Goal: Transaction & Acquisition: Purchase product/service

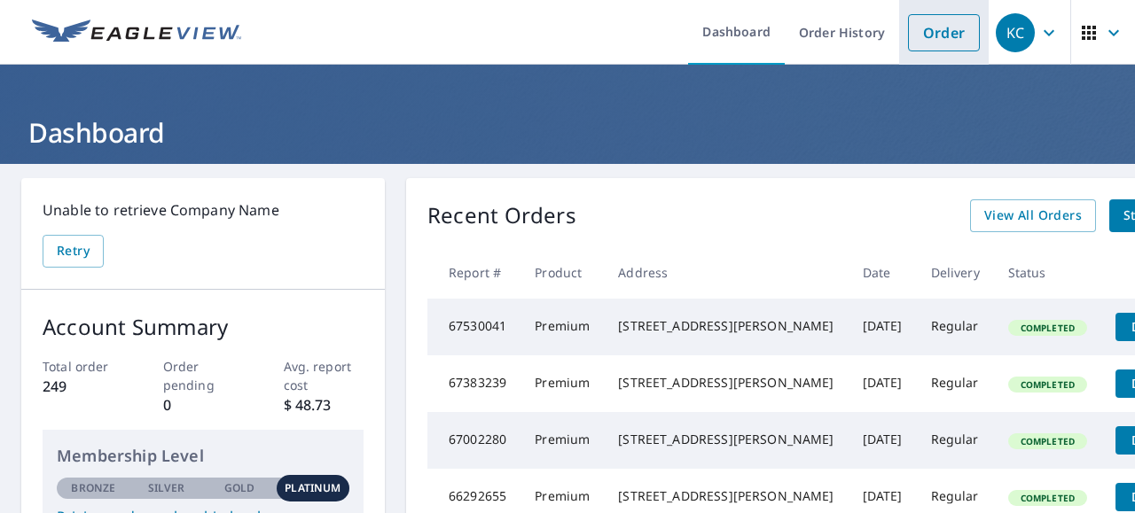
click at [941, 37] on link "Order" at bounding box center [944, 32] width 72 height 37
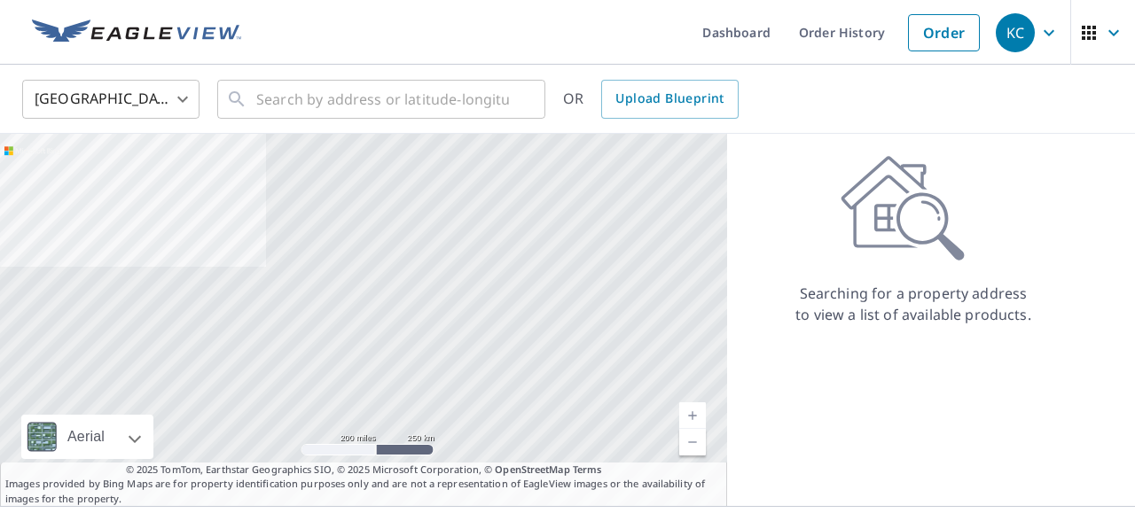
click at [181, 104] on body "KC KC Dashboard Order History Order KC United States US ​ ​ OR Upload Blueprint…" at bounding box center [567, 256] width 1135 height 513
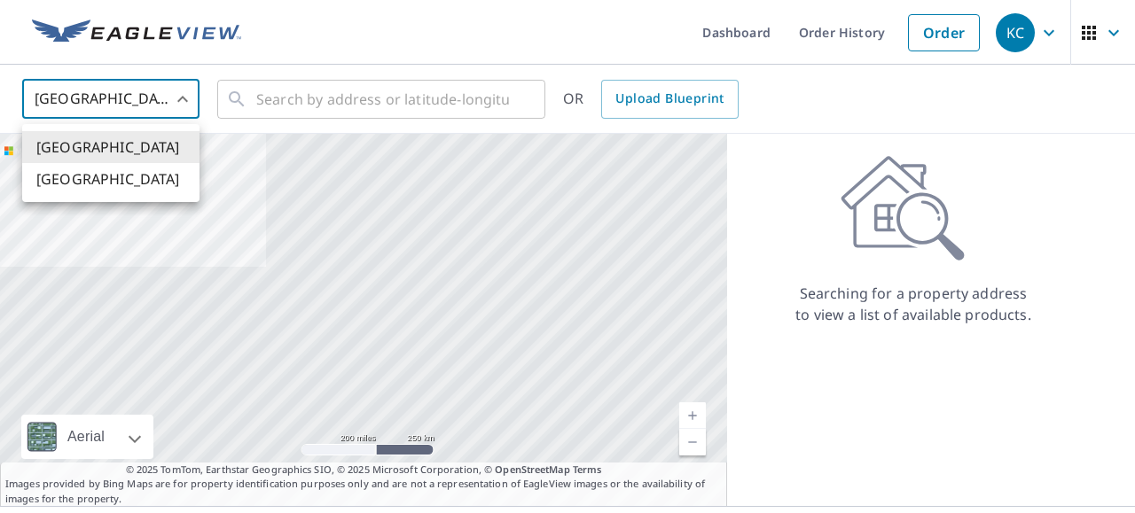
click at [142, 185] on li "[GEOGRAPHIC_DATA]" at bounding box center [110, 179] width 177 height 32
type input "CA"
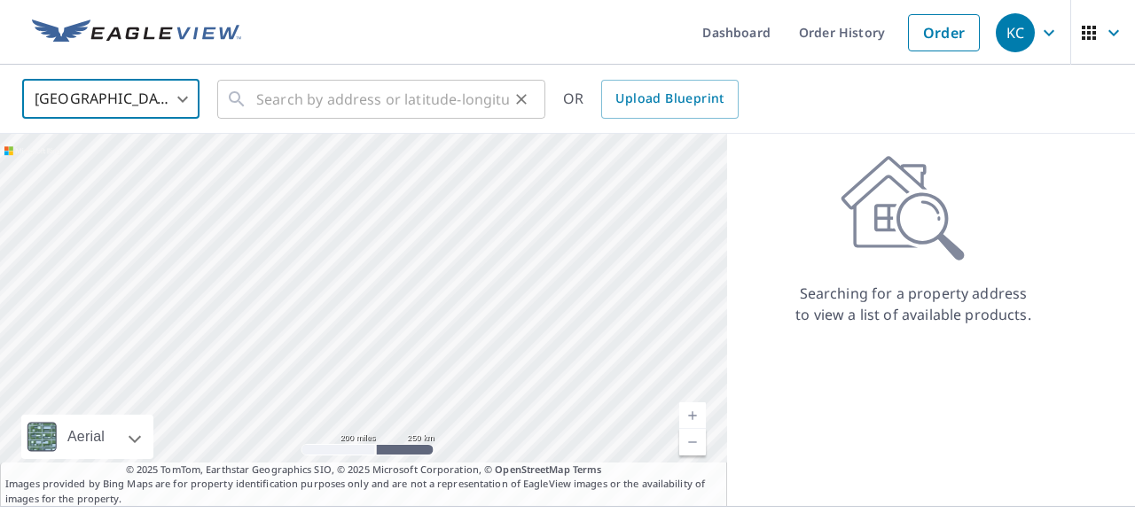
click at [281, 101] on input "text" at bounding box center [382, 99] width 253 height 50
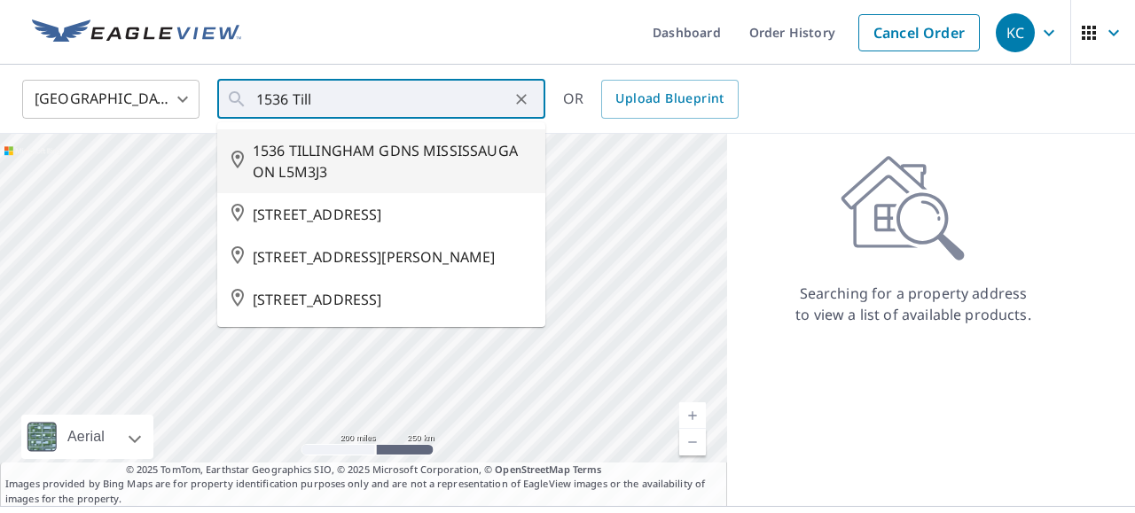
click at [312, 153] on span "1536 TILLINGHAM GDNS MISSISSAUGA ON L5M3J3" at bounding box center [392, 161] width 278 height 43
type input "1536 TILLINGHAM GDNS MISSISSAUGA ON L5M3J3"
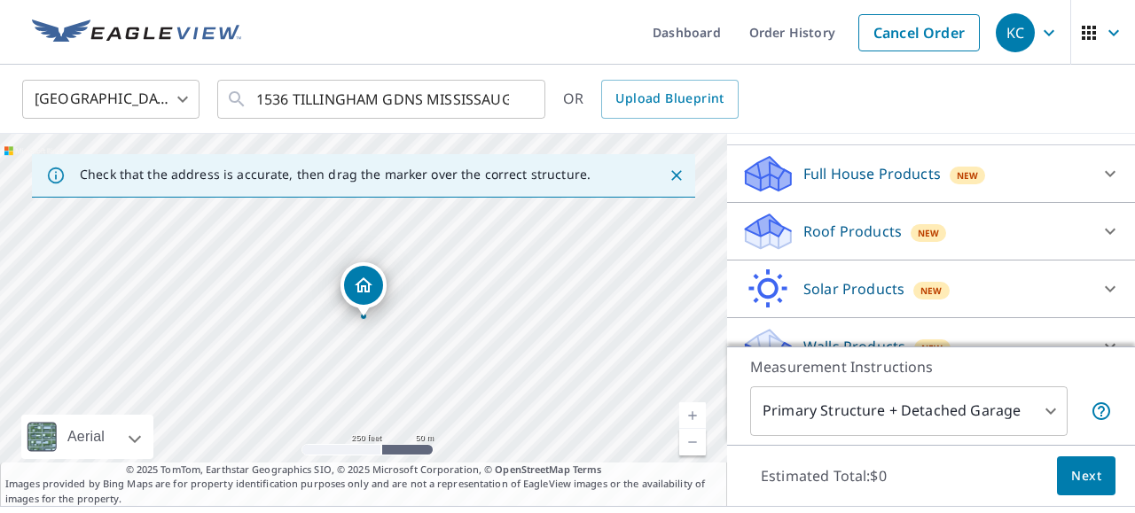
scroll to position [192, 0]
click at [986, 222] on div "Roof Products New" at bounding box center [914, 233] width 347 height 42
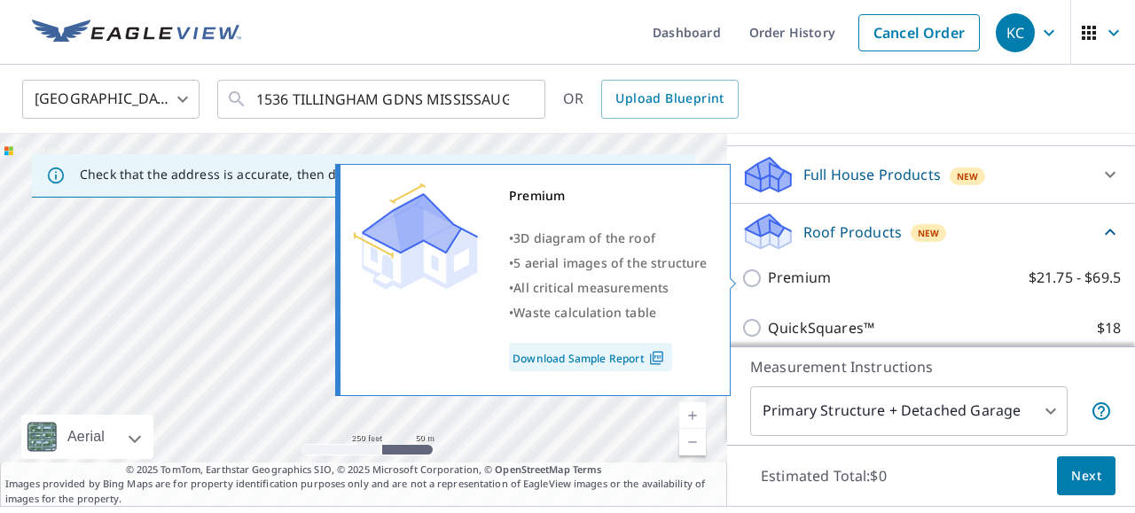
click at [753, 285] on input "Premium $21.75 - $69.5" at bounding box center [754, 278] width 27 height 21
checkbox input "true"
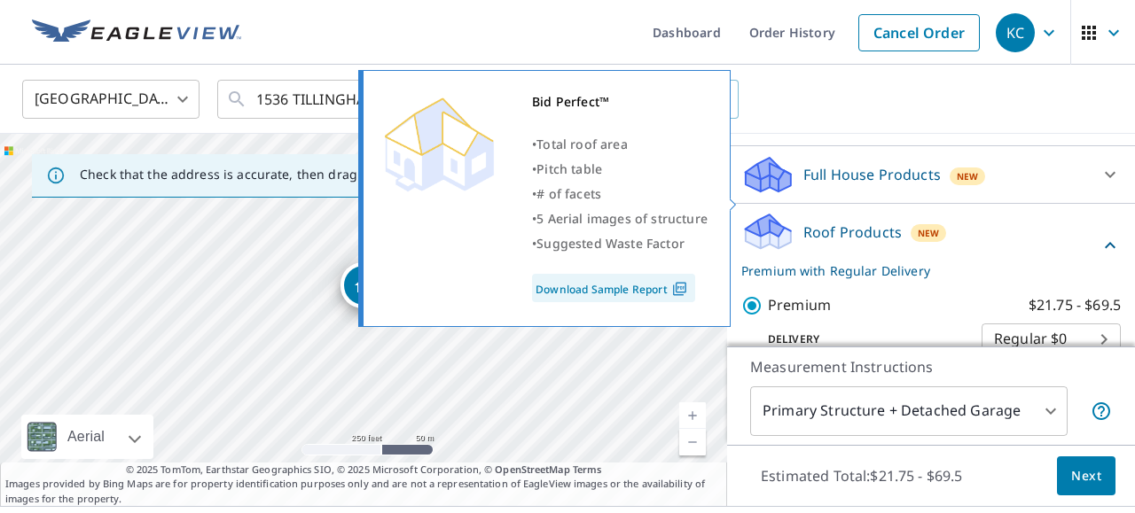
scroll to position [489, 0]
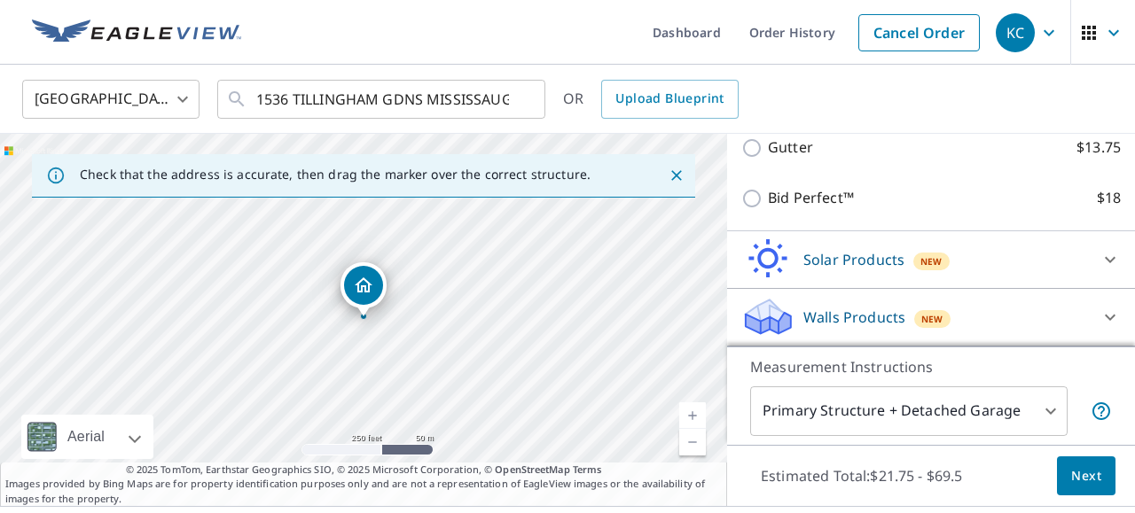
click at [1072, 470] on span "Next" at bounding box center [1086, 476] width 30 height 22
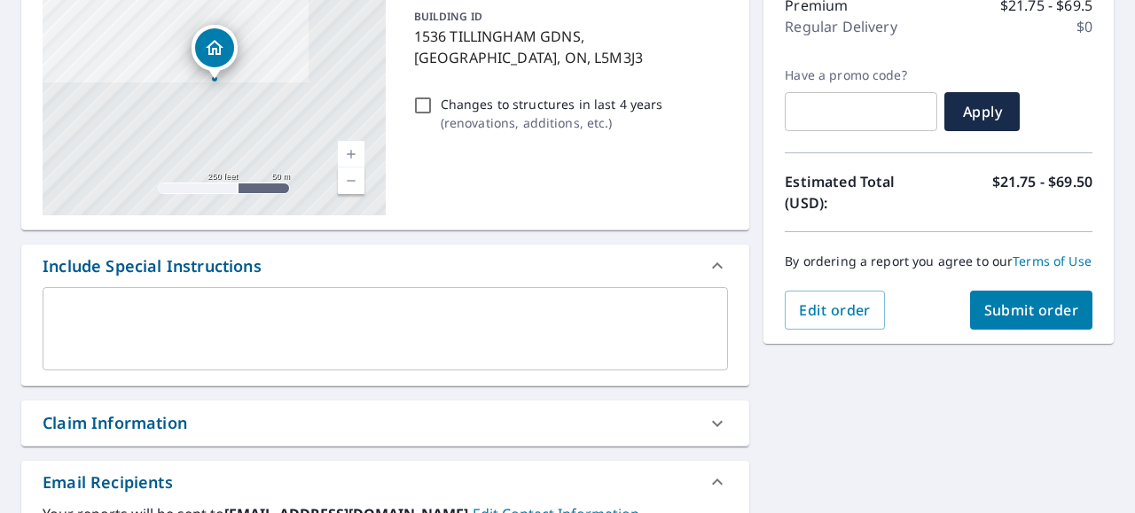
scroll to position [241, 0]
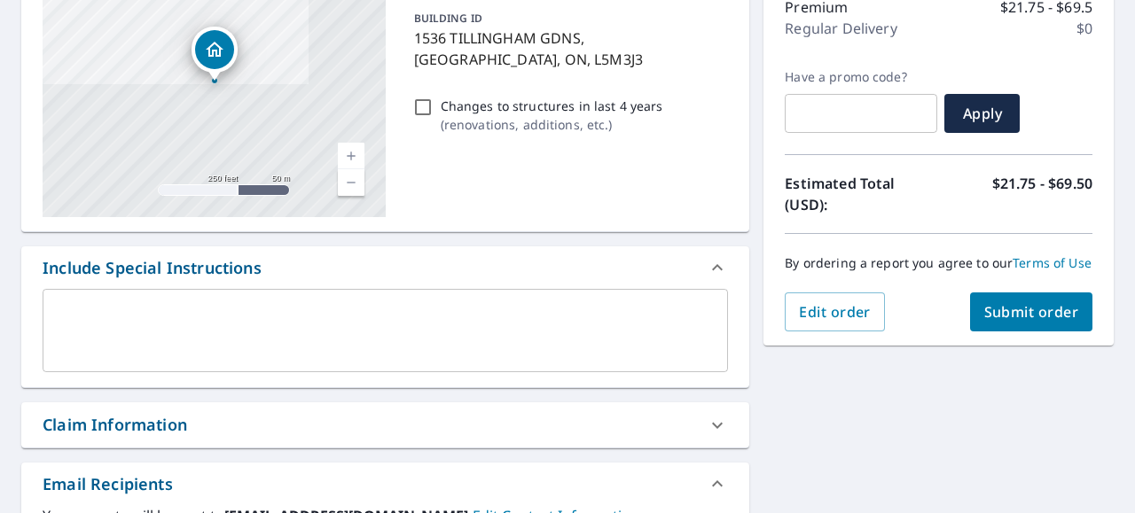
click at [1024, 313] on span "Submit order" at bounding box center [1031, 312] width 95 height 20
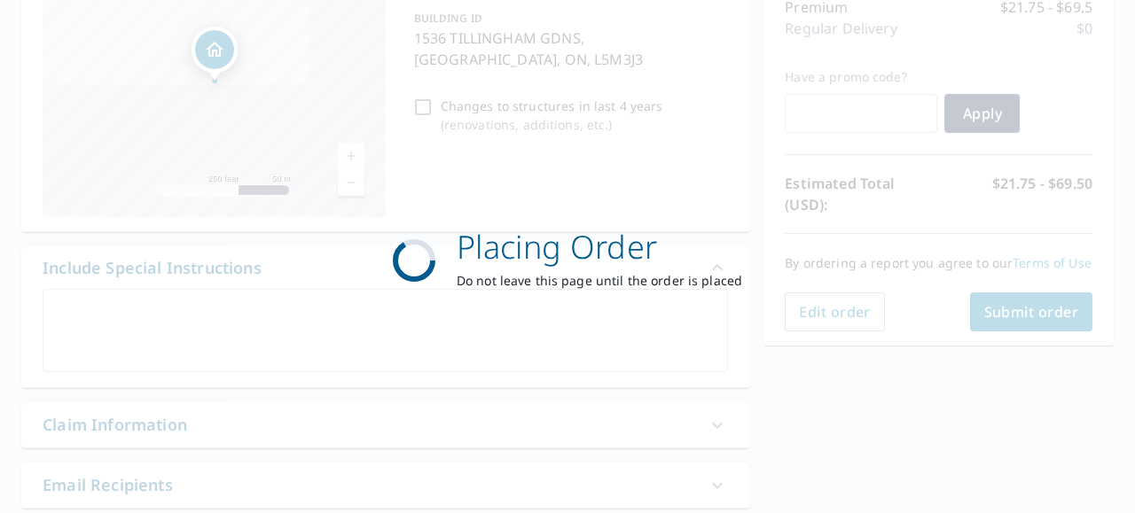
checkbox input "true"
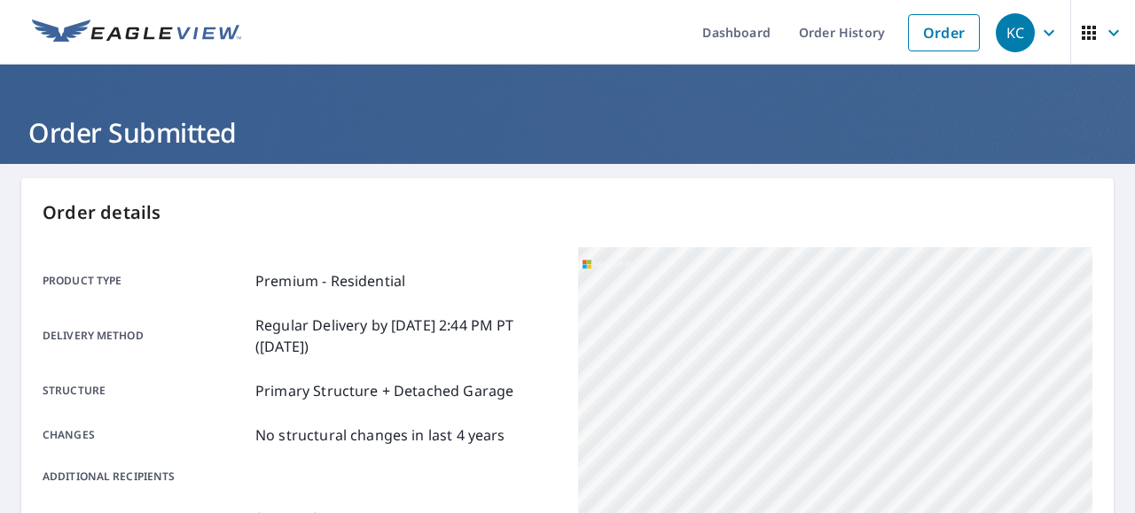
click at [1048, 35] on icon "button" at bounding box center [1048, 32] width 11 height 6
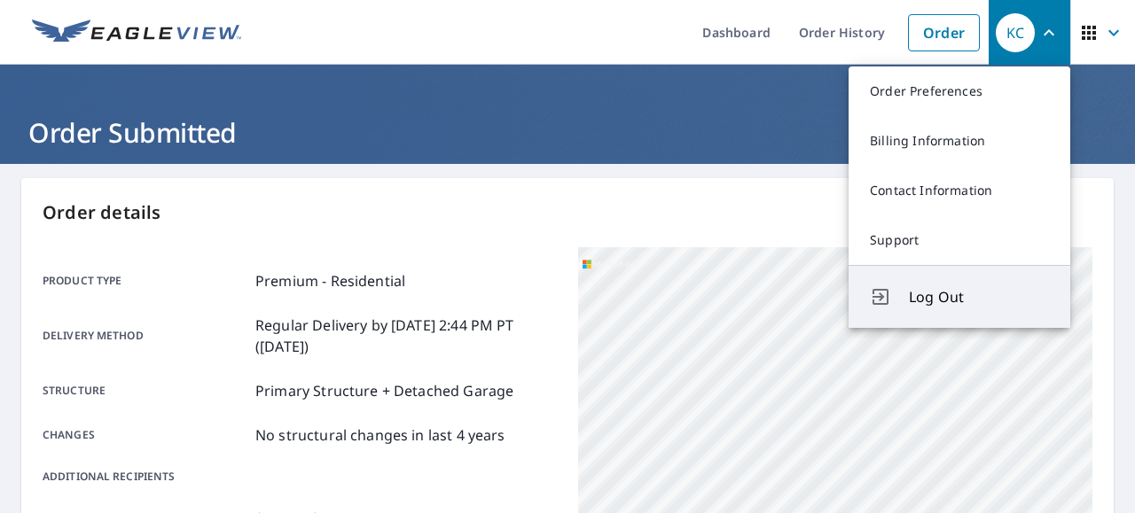
click at [933, 311] on button "Log Out" at bounding box center [959, 296] width 222 height 63
